Goal: Find specific page/section: Find specific page/section

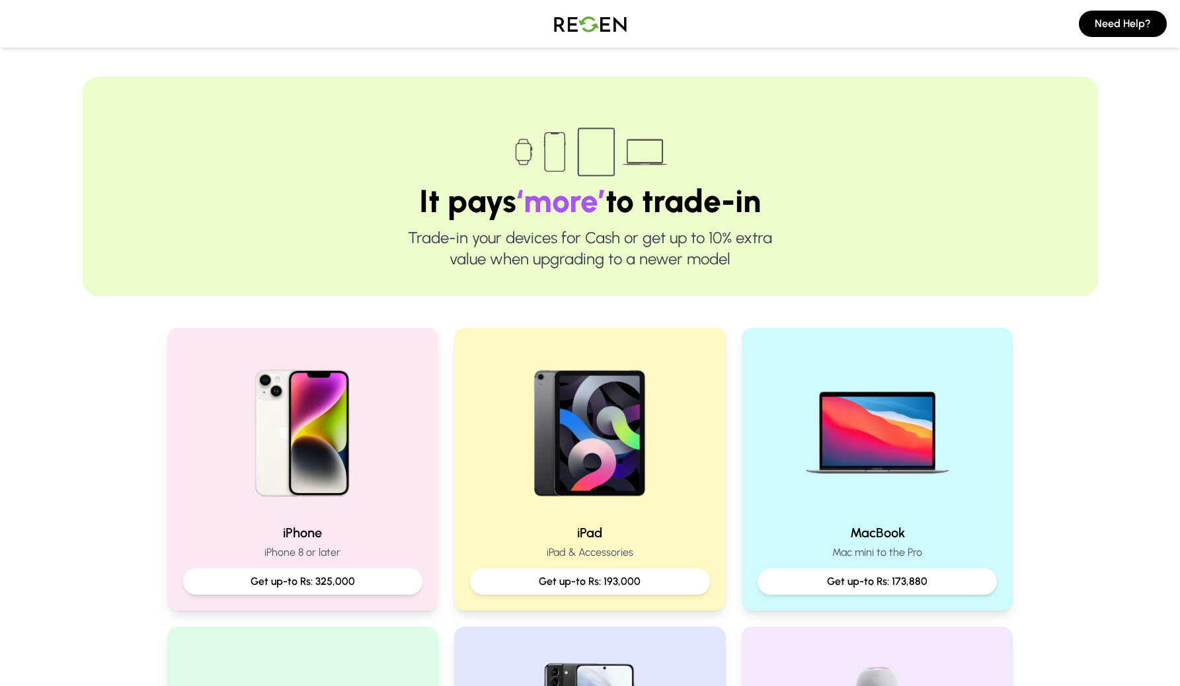
scroll to position [204, 0]
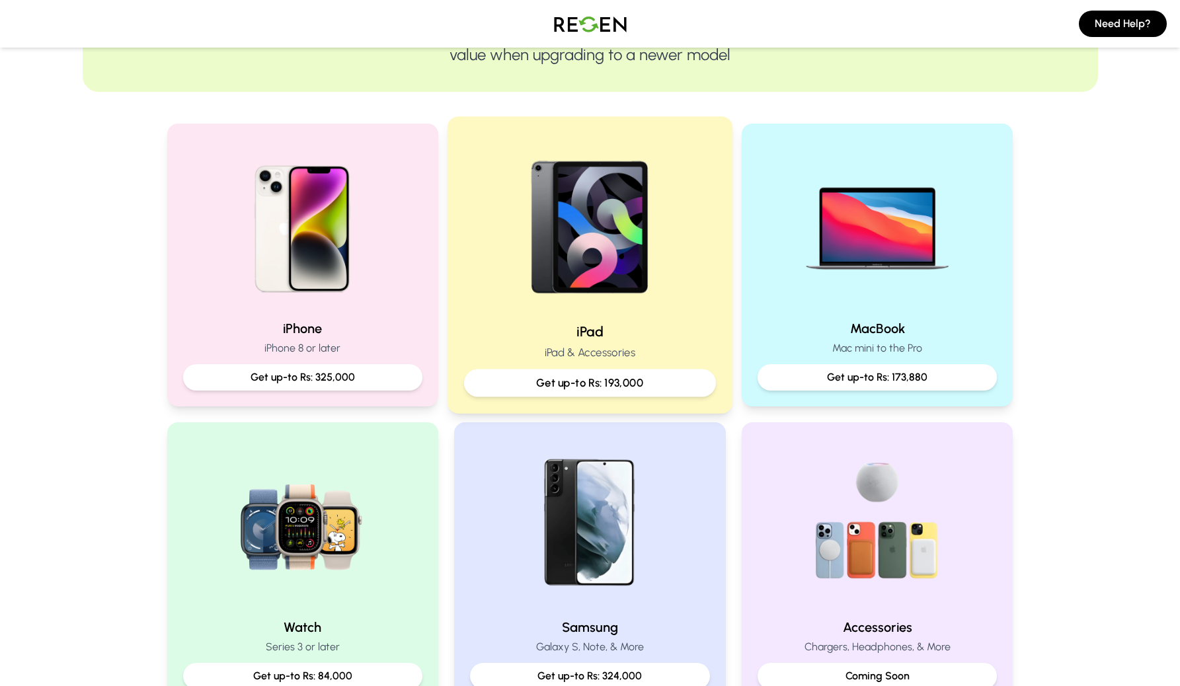
click at [580, 301] on img at bounding box center [590, 223] width 178 height 178
